Goal: Communication & Community: Answer question/provide support

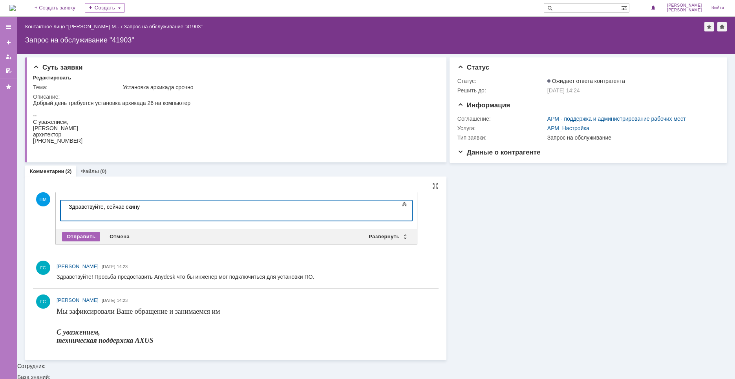
click at [90, 236] on div "Отправить" at bounding box center [81, 236] width 38 height 9
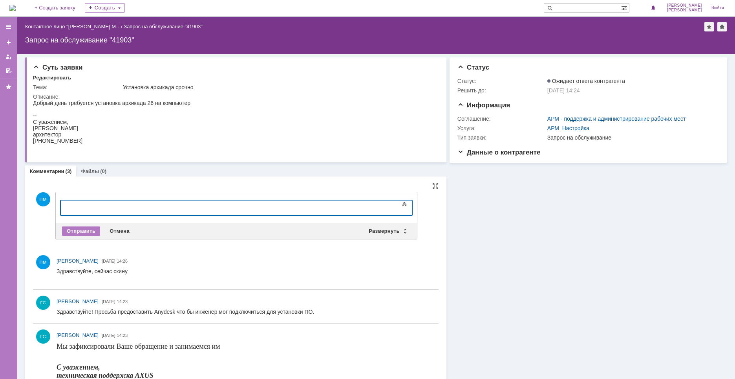
click at [94, 207] on div at bounding box center [125, 206] width 112 height 6
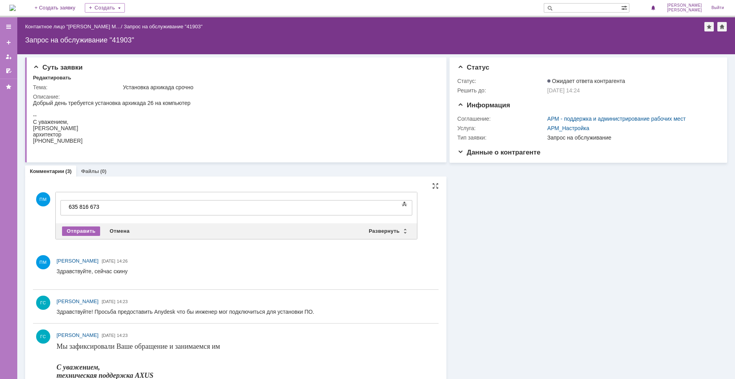
click at [79, 231] on div "Отправить" at bounding box center [81, 230] width 38 height 9
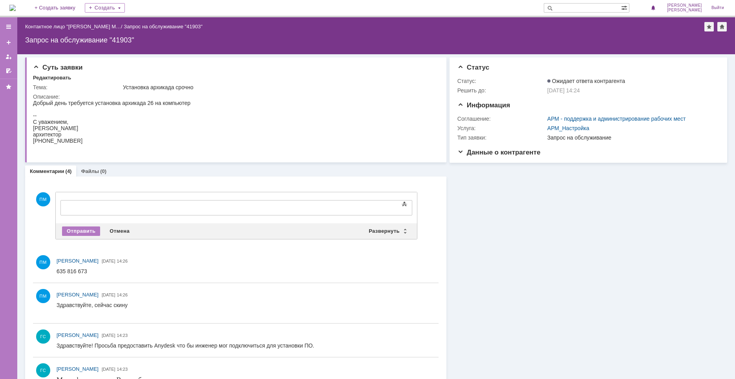
scroll to position [0, 0]
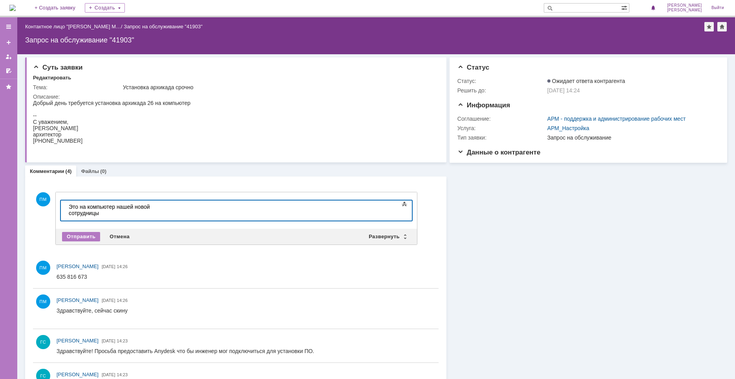
click at [180, 216] on div at bounding box center [125, 219] width 112 height 6
click at [183, 203] on body "Это на компьютер нашей новой сотрудницы" at bounding box center [125, 212] width 118 height 25
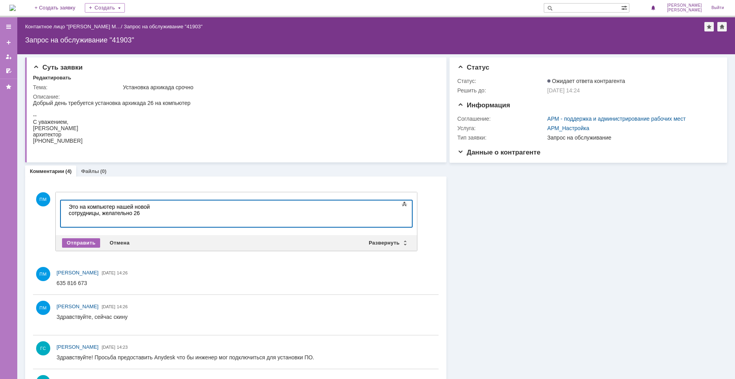
click at [82, 246] on div "Отправить" at bounding box center [81, 242] width 38 height 9
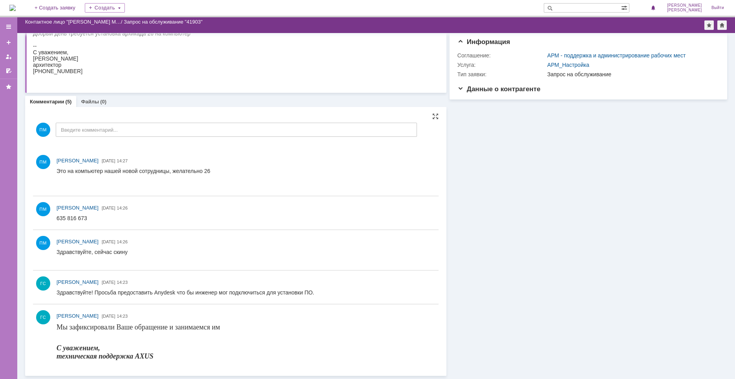
scroll to position [42, 0]
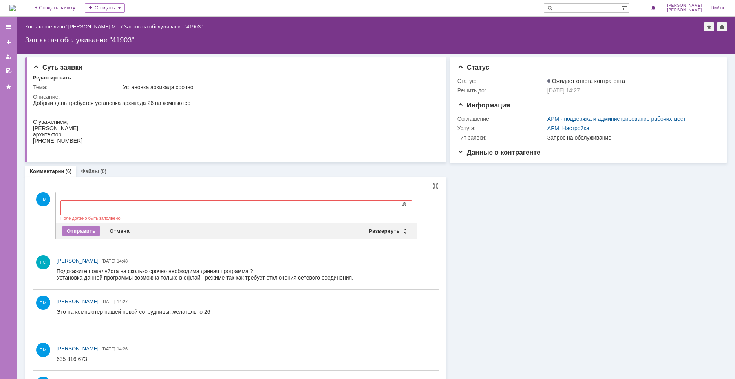
click at [108, 207] on div at bounding box center [125, 206] width 112 height 6
click at [90, 210] on body at bounding box center [125, 206] width 118 height 13
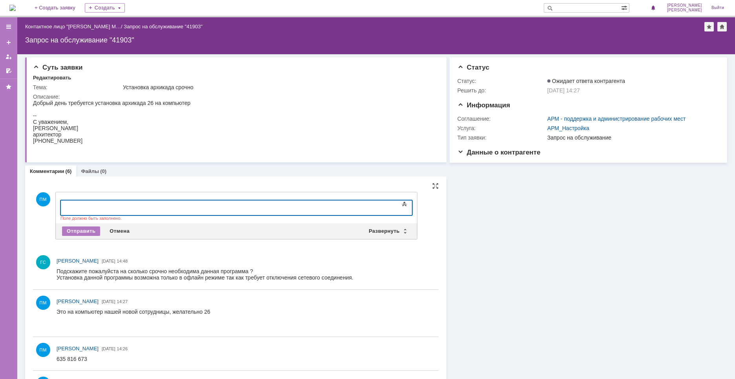
click at [87, 207] on div at bounding box center [125, 206] width 112 height 6
drag, startPoint x: 333, startPoint y: 201, endPoint x: 8, endPoint y: 193, distance: 324.9
click at [66, 200] on html "Привет, [PERSON_NAME], подскажи пожалуйста какие версии архикада у тебя есть Пр…" at bounding box center [125, 212] width 118 height 25
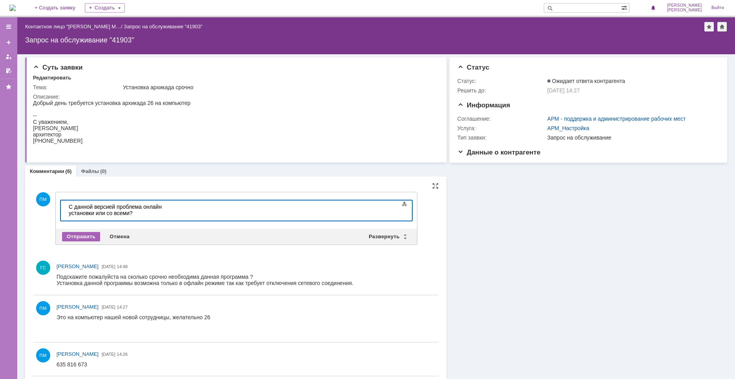
click at [82, 237] on div "Отправить" at bounding box center [81, 236] width 38 height 9
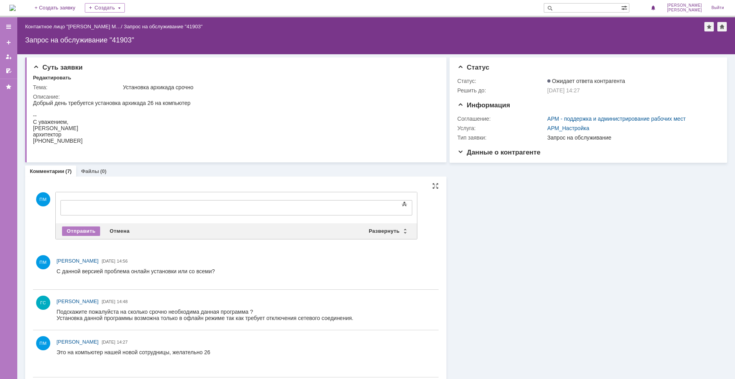
scroll to position [0, 0]
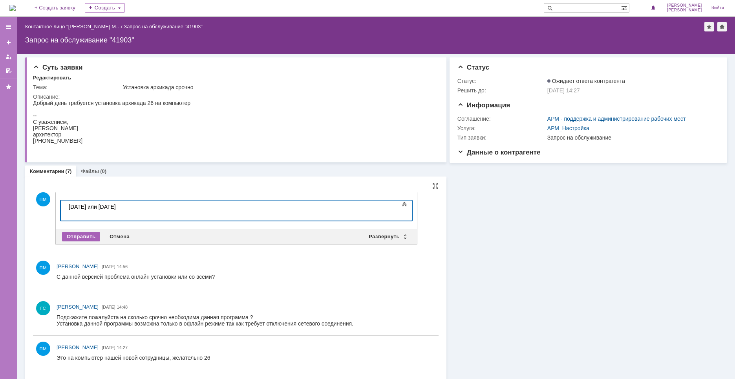
click at [90, 234] on div "Отправить" at bounding box center [81, 236] width 38 height 9
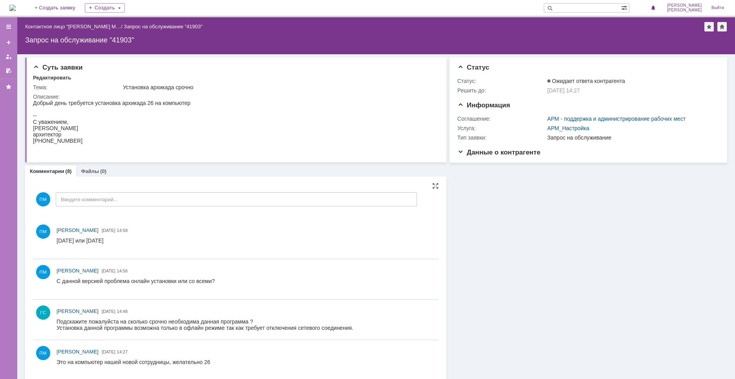
drag, startPoint x: 112, startPoint y: 638, endPoint x: 374, endPoint y: 329, distance: 405.1
click at [295, 331] on div "Установка данной программы возможна только в офлайн режиме так как требует откл…" at bounding box center [205, 327] width 297 height 6
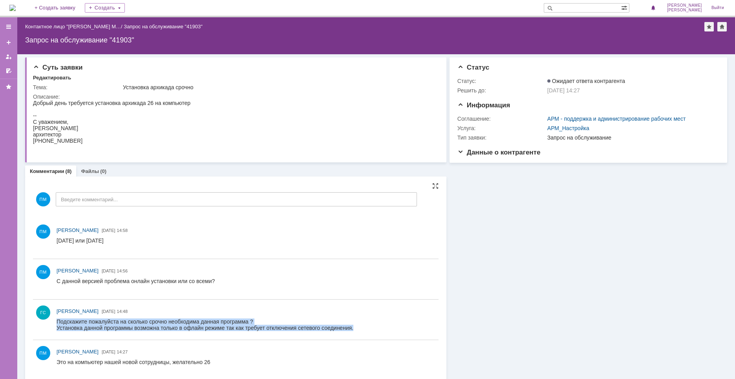
drag, startPoint x: 365, startPoint y: 331, endPoint x: 60, endPoint y: 320, distance: 305.0
click at [59, 318] on html "Подскажите пожалуйста на сколько срочно необходима данная программа ? Установка…" at bounding box center [244, 324] width 375 height 13
click at [281, 329] on div "Установка данной программы возможна только в офлайн режиме так как требует откл…" at bounding box center [205, 327] width 297 height 6
drag, startPoint x: 362, startPoint y: 330, endPoint x: 81, endPoint y: 318, distance: 280.7
click at [81, 318] on body "Подскажите пожалуйста на сколько срочно необходима данная программа ? Установка…" at bounding box center [205, 324] width 297 height 13
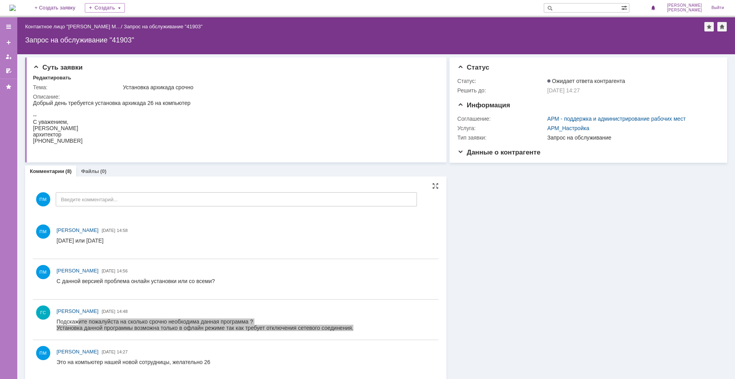
drag, startPoint x: 113, startPoint y: 641, endPoint x: 227, endPoint y: 328, distance: 333.4
click at [286, 330] on div "Установка данной программы возможна только в офлайн режиме так как требует откл…" at bounding box center [205, 327] width 297 height 6
drag, startPoint x: 375, startPoint y: 328, endPoint x: 49, endPoint y: 320, distance: 326.5
click at [57, 320] on html "Подскажите пожалуйста на сколько срочно необходима данная программа ? Установка…" at bounding box center [244, 324] width 375 height 13
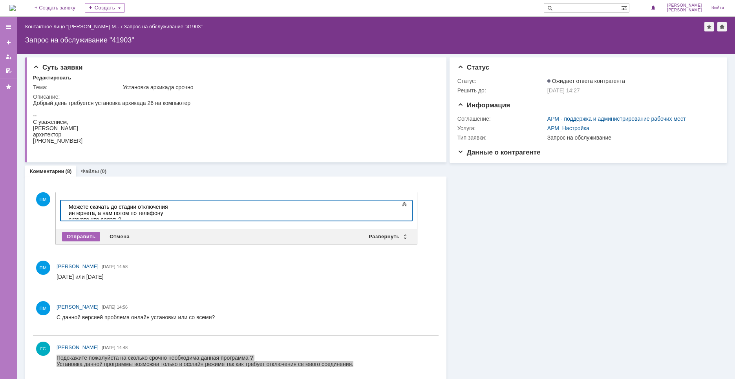
click at [72, 239] on div "Отправить" at bounding box center [81, 236] width 38 height 9
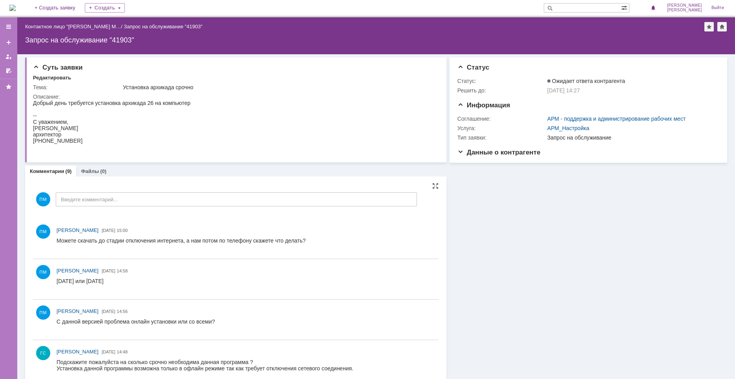
scroll to position [39, 0]
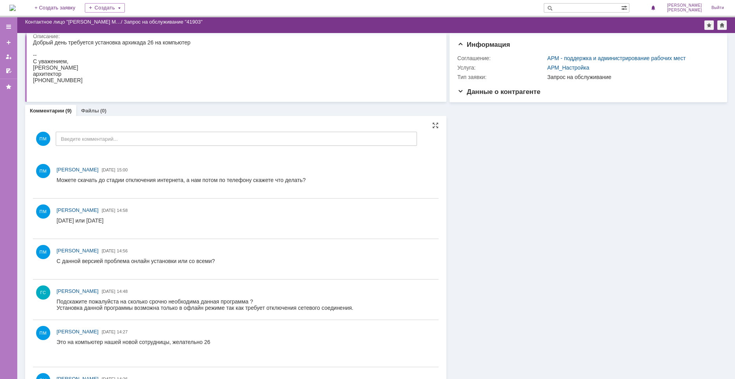
drag, startPoint x: 58, startPoint y: 309, endPoint x: 242, endPoint y: 312, distance: 184.2
click at [242, 312] on div "ГС [PERSON_NAME] [DATE] 14:48" at bounding box center [236, 299] width 406 height 34
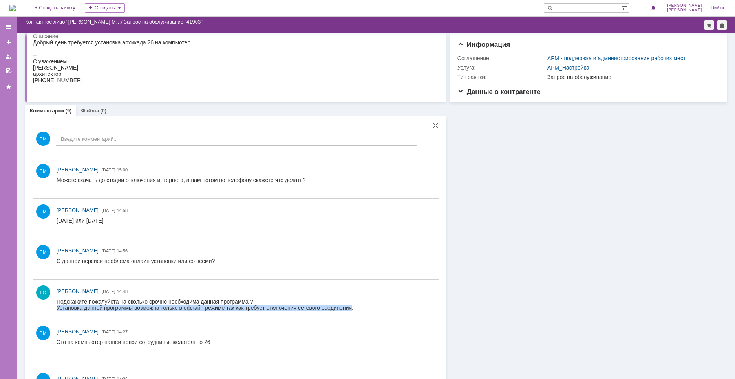
drag, startPoint x: 360, startPoint y: 308, endPoint x: 58, endPoint y: 309, distance: 302.0
click at [58, 309] on div "Установка данной программы возможна только в офлайн режиме так как требует откл…" at bounding box center [205, 307] width 297 height 6
copy div "Установка данной программы возможна только в офлайн режиме так как требует откл…"
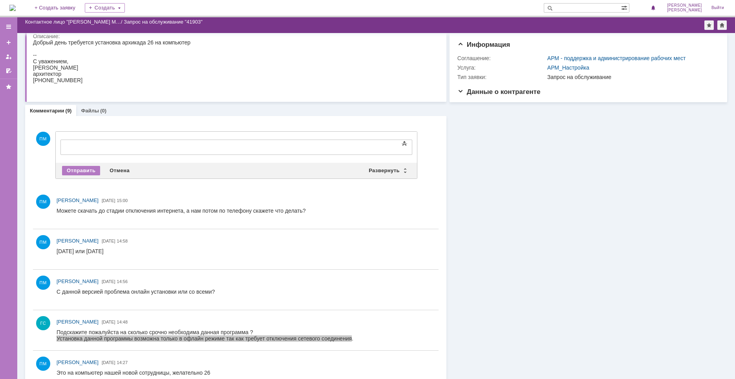
scroll to position [0, 0]
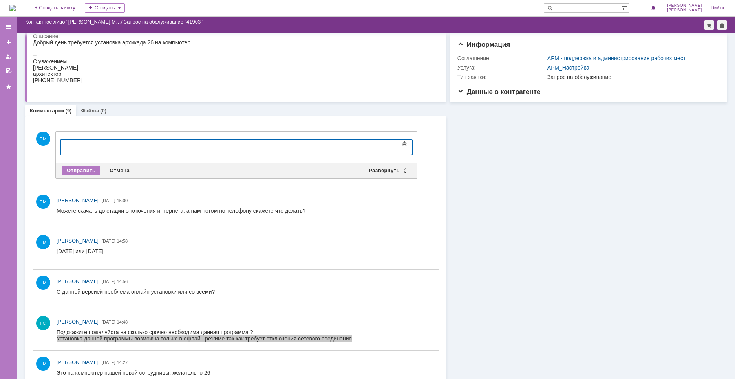
click at [97, 151] on body at bounding box center [125, 146] width 118 height 13
